Goal: Information Seeking & Learning: Check status

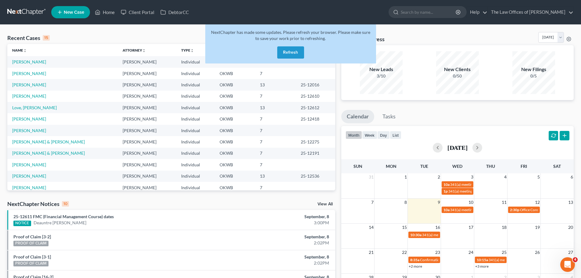
click at [291, 52] on button "Refresh" at bounding box center [290, 52] width 27 height 12
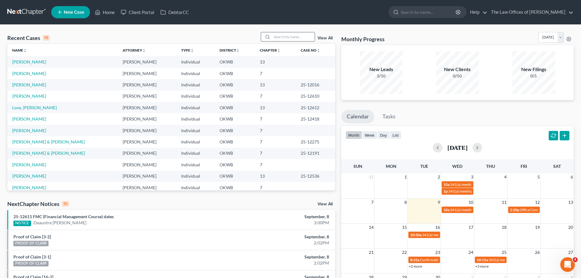
click at [279, 39] on input "search" at bounding box center [293, 36] width 43 height 9
type input "dunham"
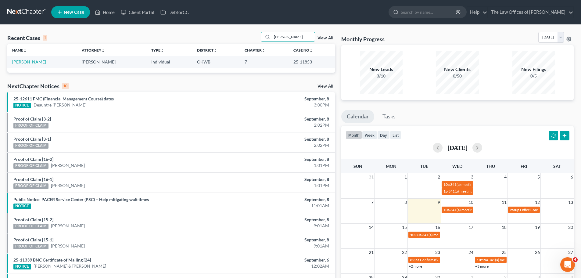
click at [20, 64] on link "Dunham, Regan" at bounding box center [29, 61] width 34 height 5
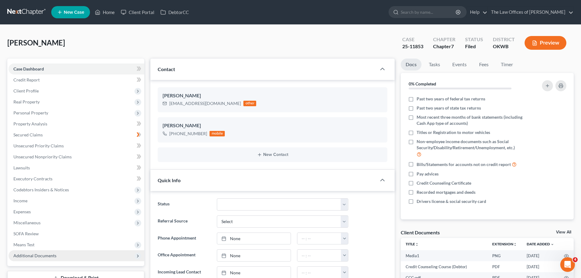
scroll to position [1296, 0]
click at [46, 255] on span "Additional Documents" at bounding box center [34, 255] width 43 height 5
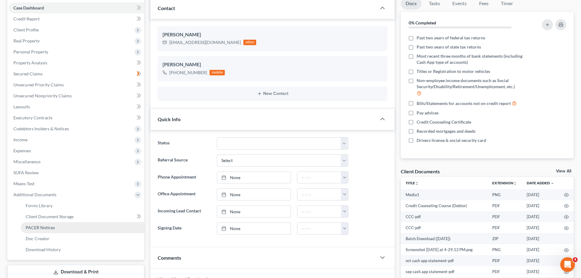
click at [58, 224] on link "PACER Notices" at bounding box center [82, 227] width 123 height 11
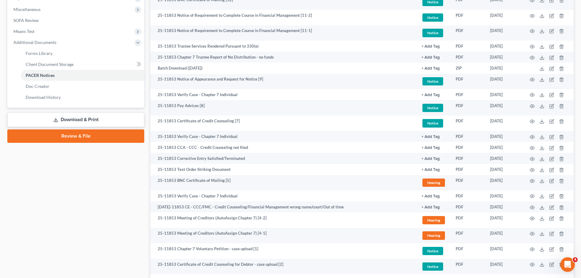
scroll to position [213, 0]
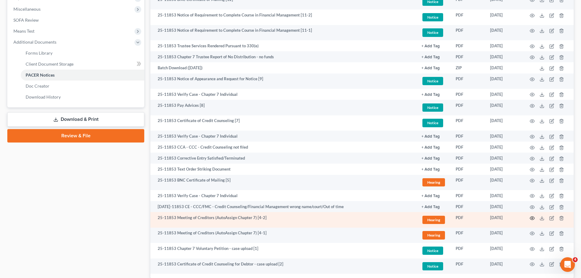
click at [531, 218] on circle "button" at bounding box center [531, 217] width 1 height 1
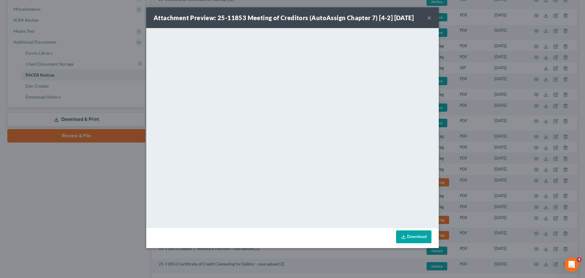
click at [428, 17] on button "×" at bounding box center [429, 17] width 4 height 7
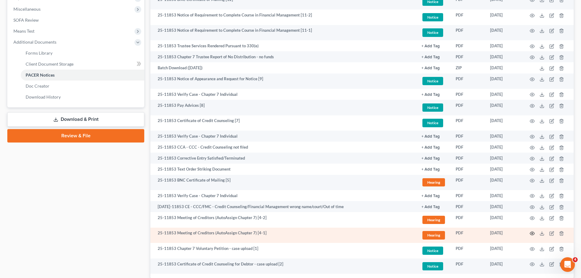
click at [531, 232] on icon "button" at bounding box center [532, 233] width 5 height 5
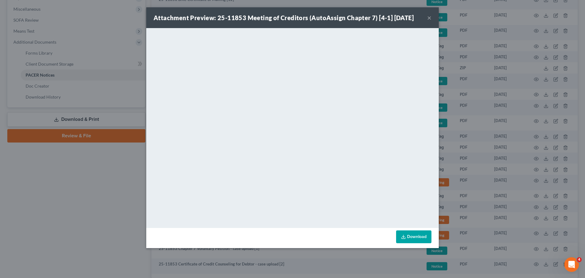
click at [430, 18] on button "×" at bounding box center [429, 17] width 4 height 7
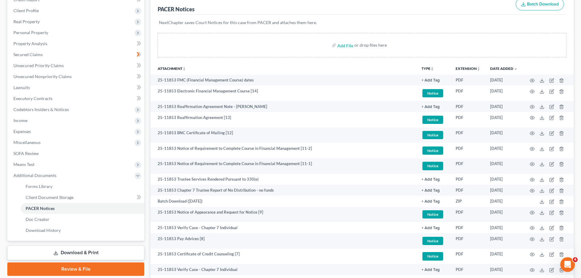
scroll to position [0, 0]
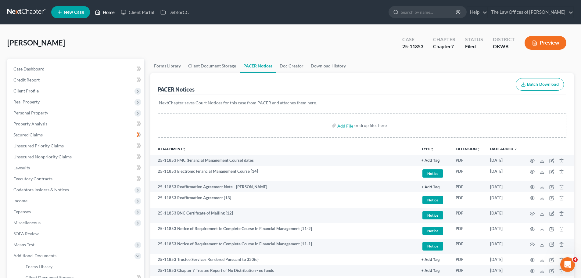
click at [116, 10] on link "Home" at bounding box center [105, 12] width 26 height 11
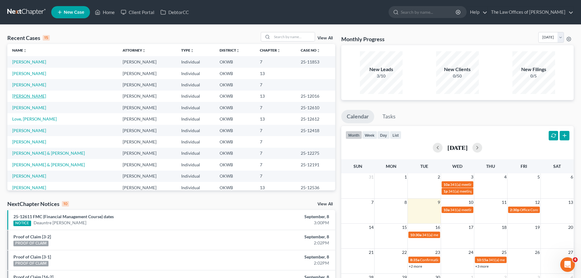
click at [37, 95] on link "[PERSON_NAME]" at bounding box center [29, 95] width 34 height 5
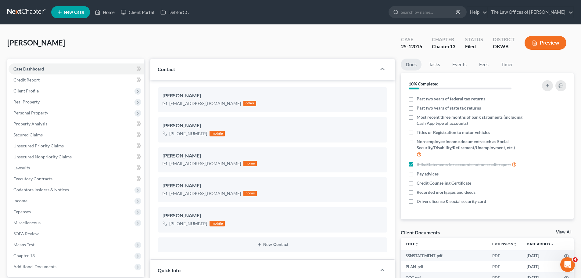
scroll to position [23, 0]
